Goal: Task Accomplishment & Management: Manage account settings

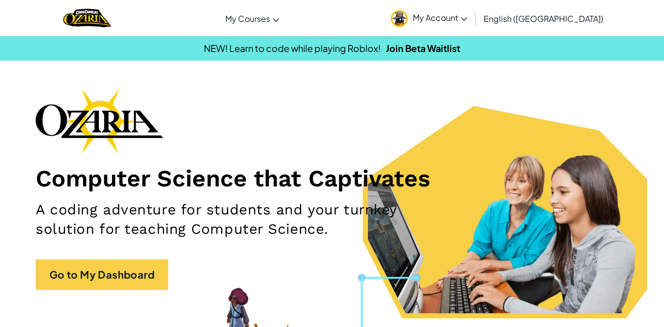
click at [408, 16] on img at bounding box center [399, 18] width 17 height 17
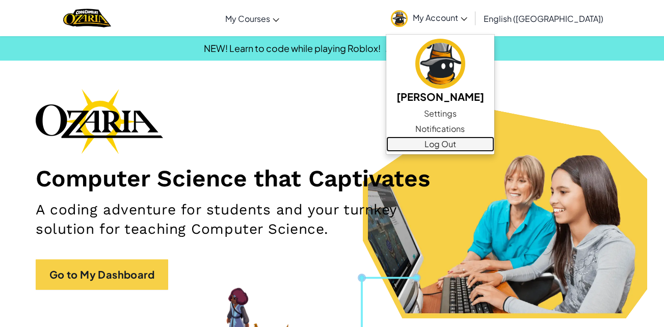
click at [494, 146] on link "Log Out" at bounding box center [441, 144] width 108 height 15
